Goal: Navigation & Orientation: Find specific page/section

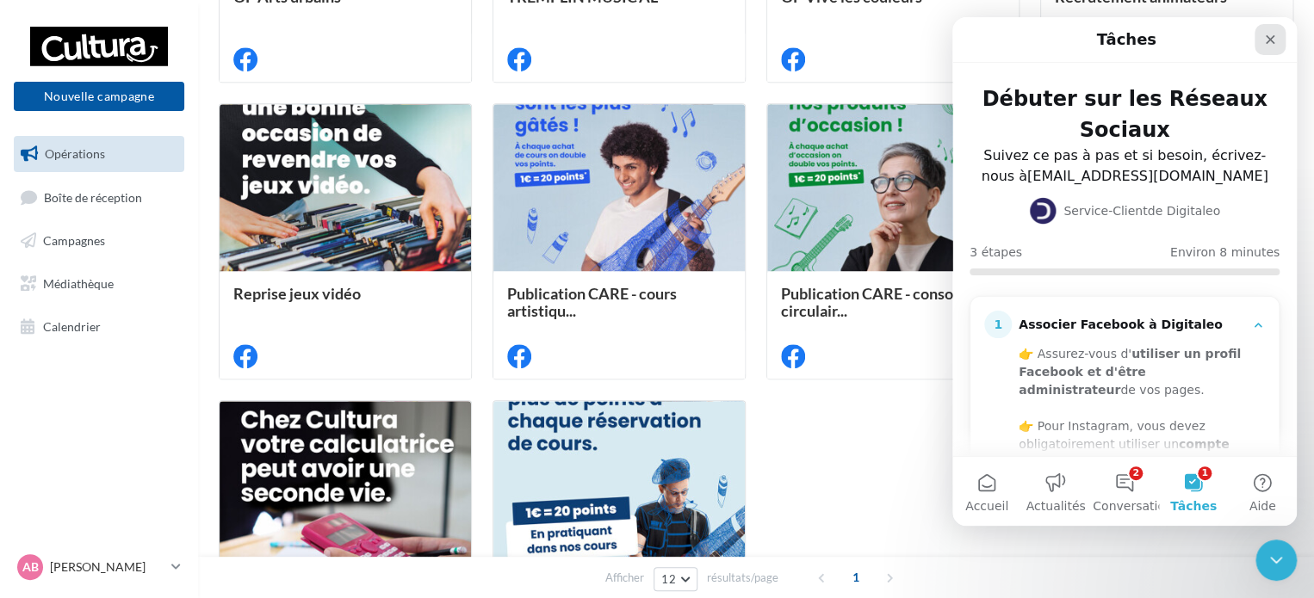
click at [1269, 36] on icon "Fermer" at bounding box center [1270, 40] width 14 height 14
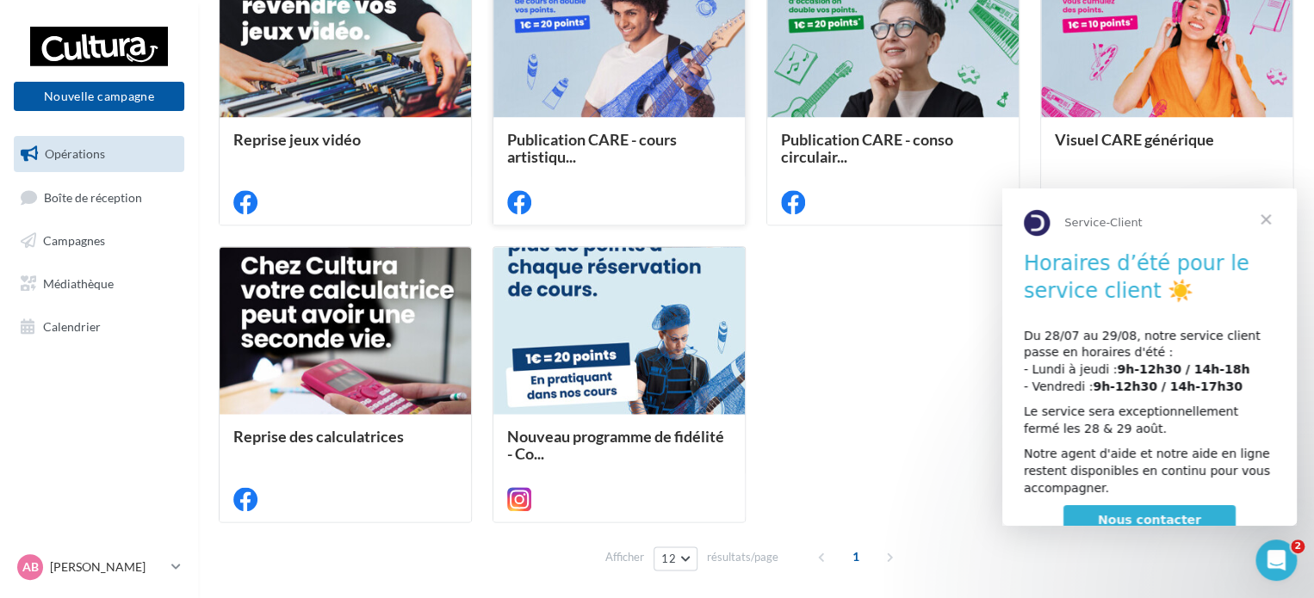
scroll to position [847, 0]
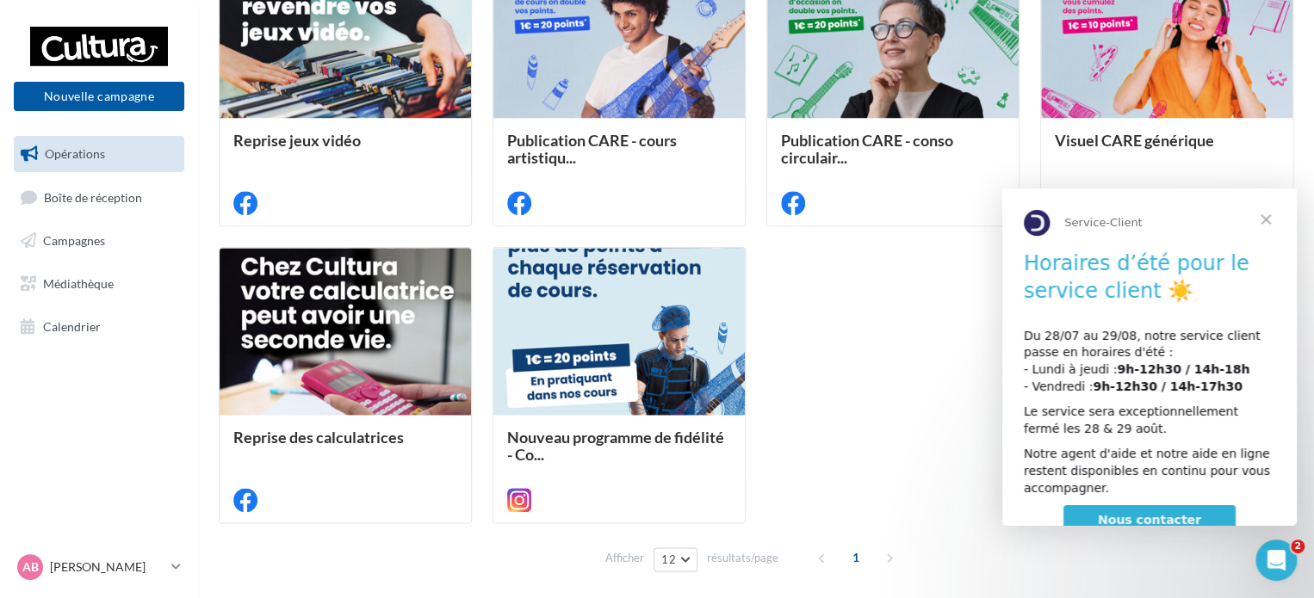
click at [1265, 226] on span "Fermer" at bounding box center [1265, 220] width 62 height 62
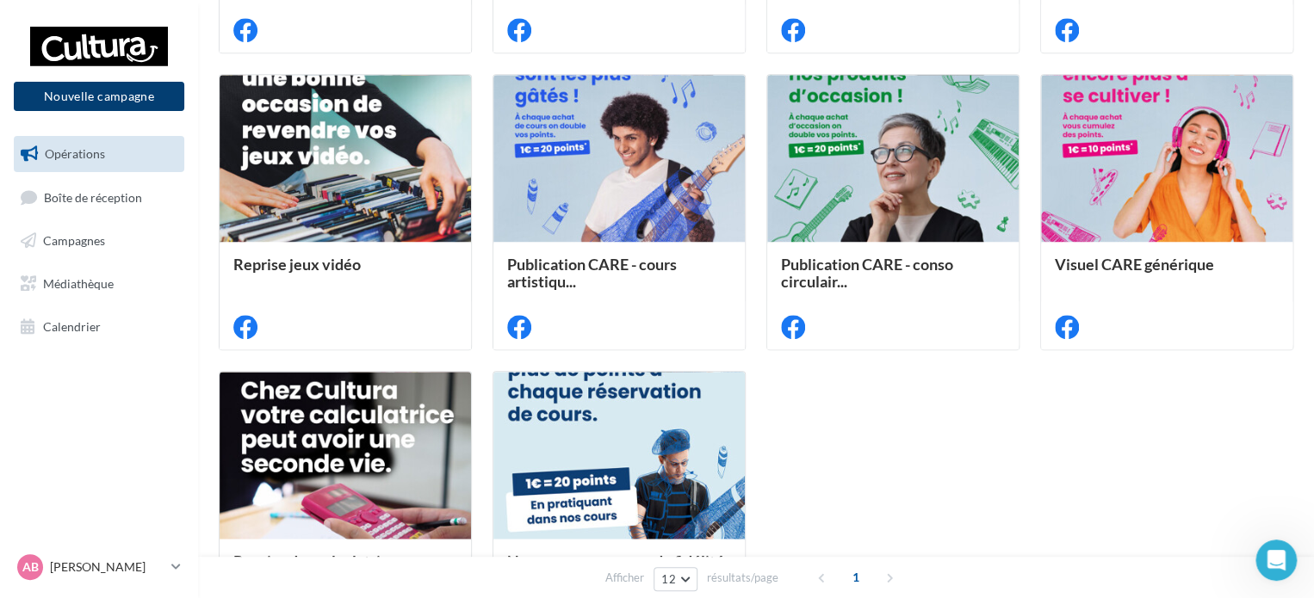
scroll to position [732, 0]
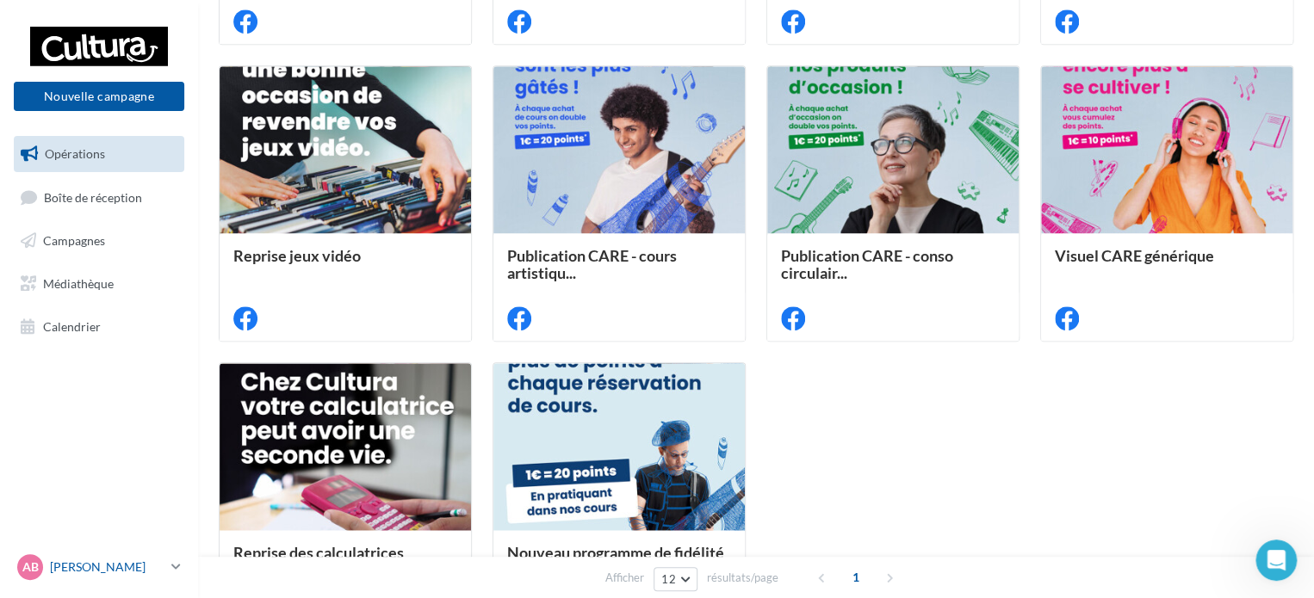
click at [164, 559] on p "[PERSON_NAME]" at bounding box center [107, 567] width 114 height 17
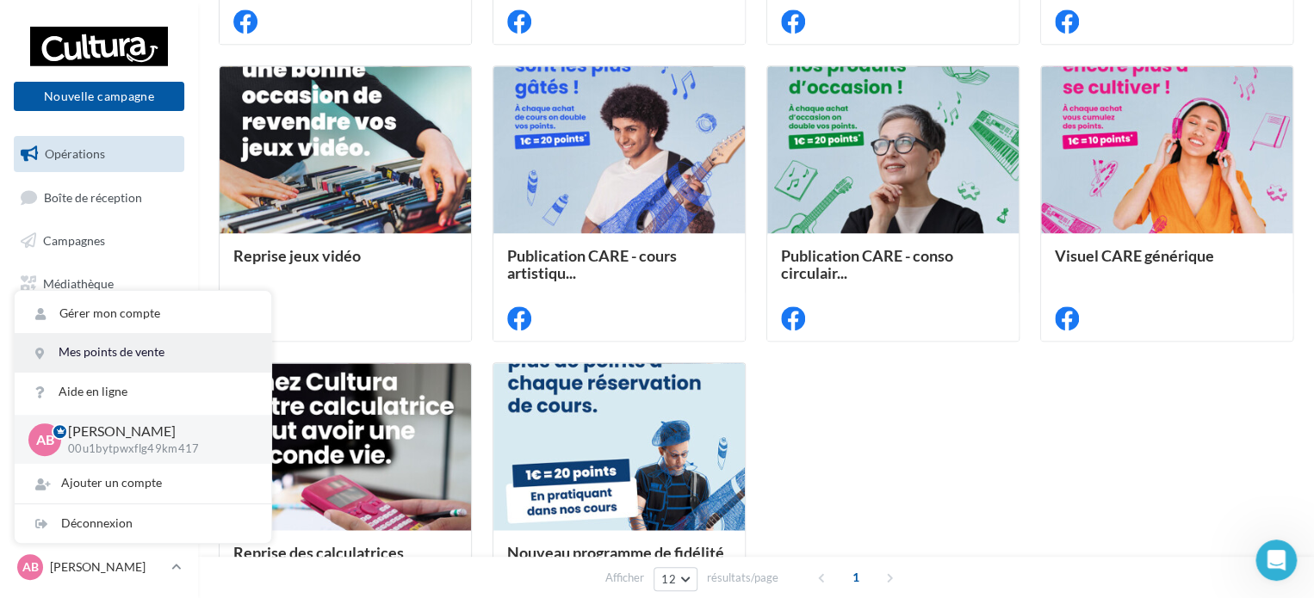
click at [143, 343] on link "Mes points de vente" at bounding box center [143, 352] width 257 height 39
